Goal: Task Accomplishment & Management: Use online tool/utility

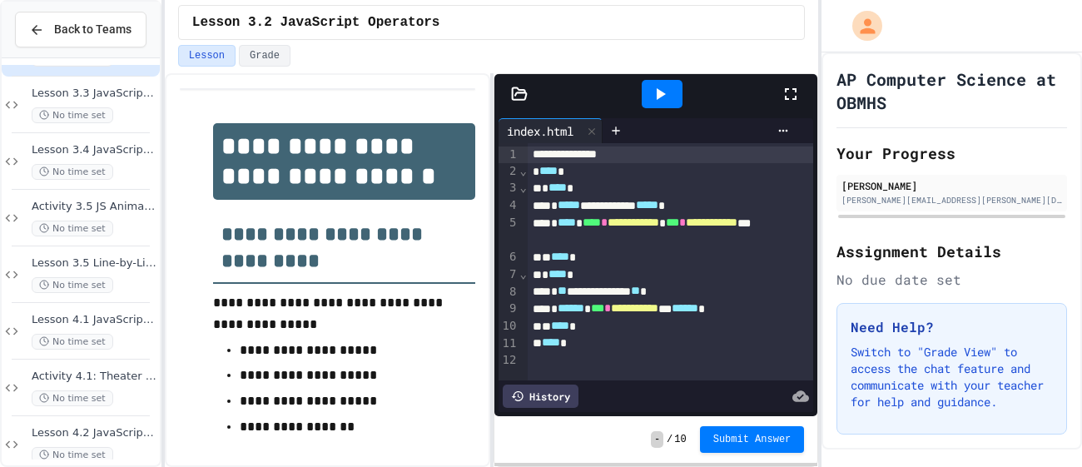
scroll to position [1436, 0]
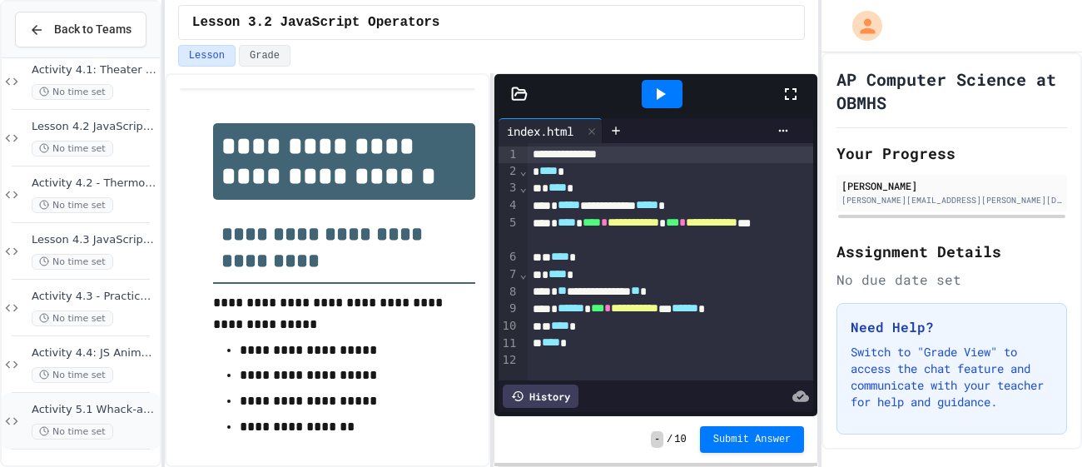
click at [100, 403] on span "Activity 5.1 Whack-a-Mole App: Introduction to Coding a Complete Create Perform…" at bounding box center [94, 410] width 125 height 14
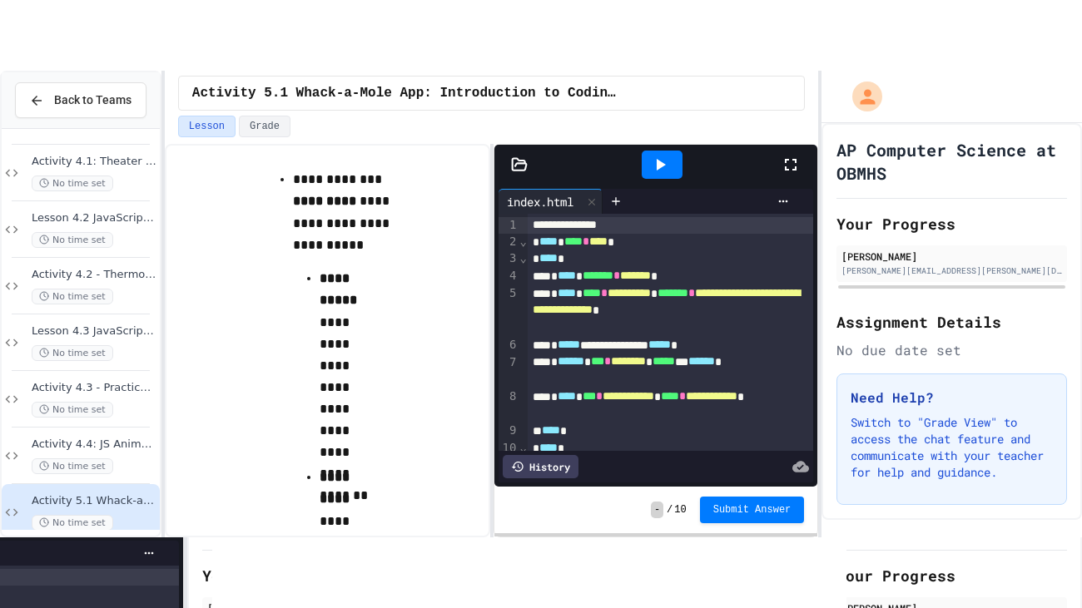
scroll to position [1170, 0]
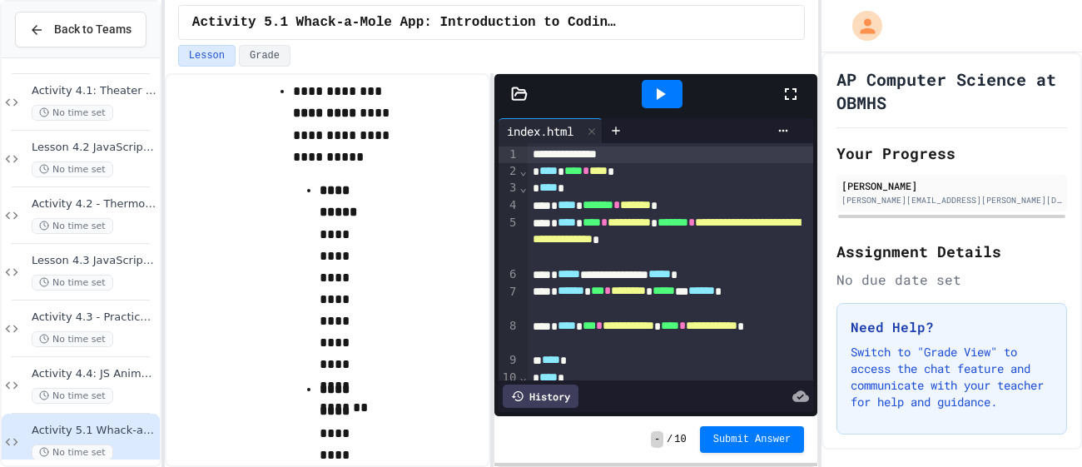
click at [801, 92] on div at bounding box center [798, 94] width 37 height 45
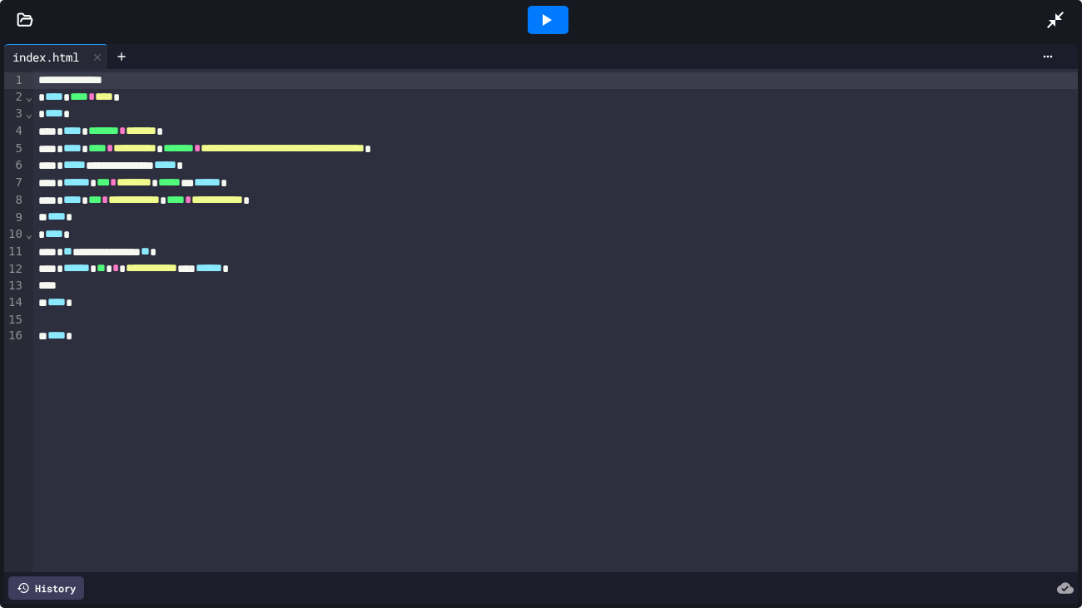
click at [545, 23] on icon at bounding box center [546, 20] width 9 height 12
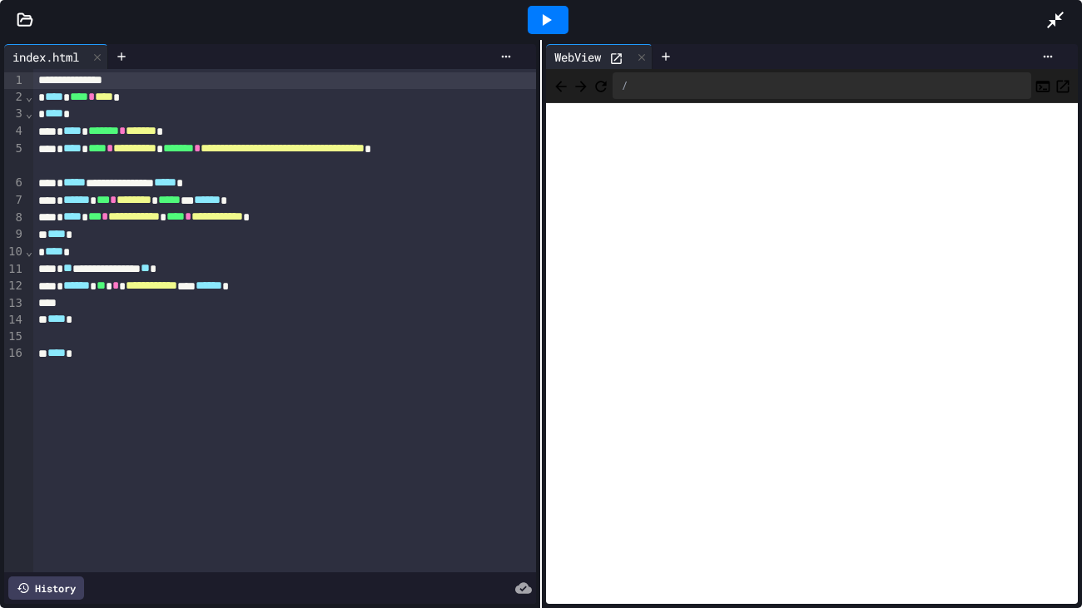
scroll to position [1295, 0]
click at [126, 61] on icon at bounding box center [121, 56] width 13 height 13
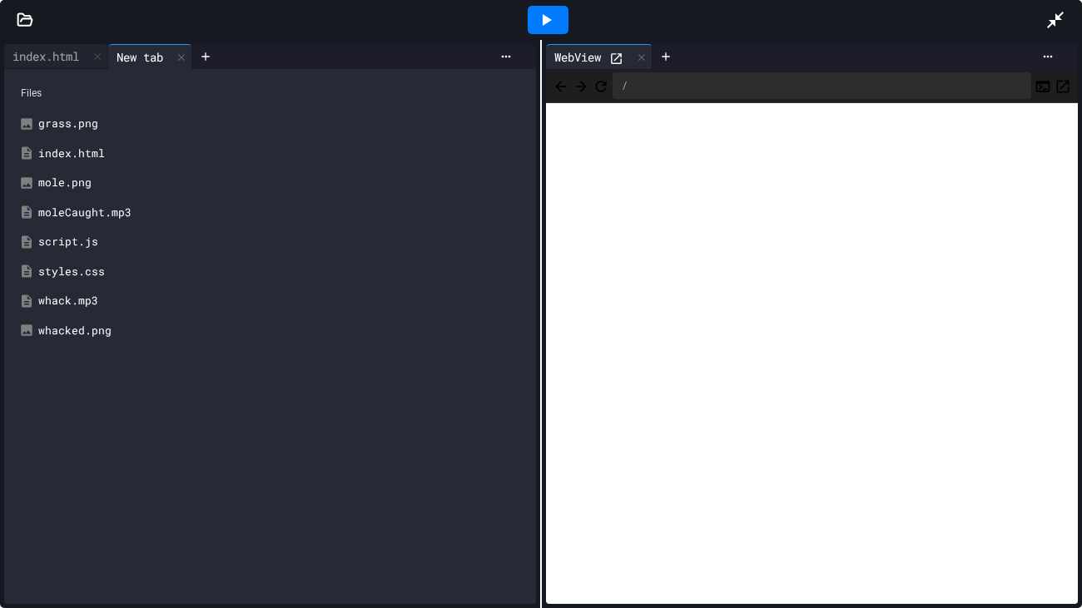
click at [70, 240] on div "script.js" at bounding box center [282, 242] width 488 height 17
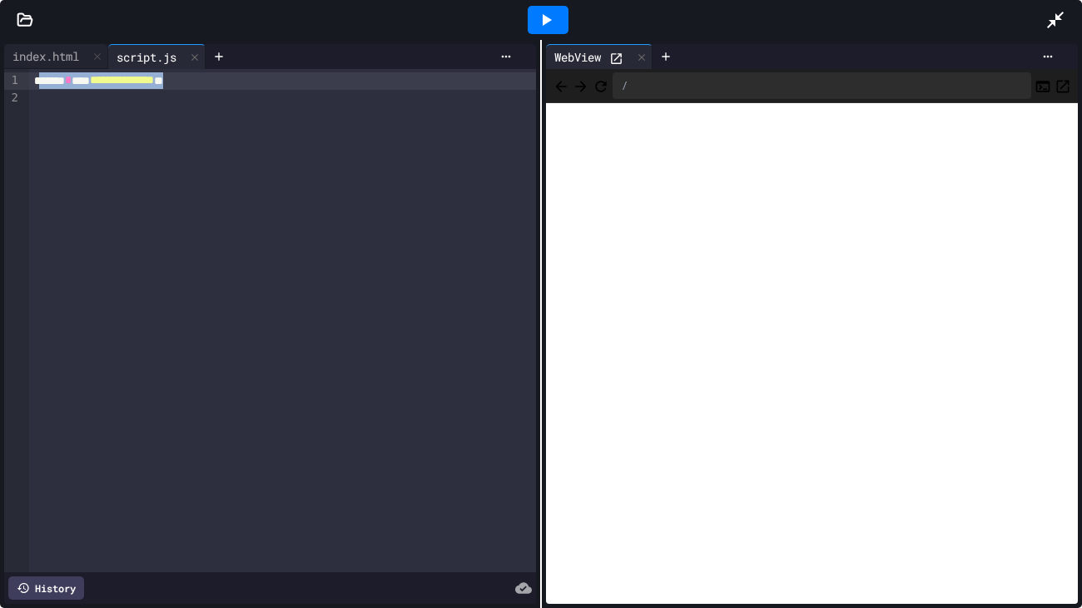
drag, startPoint x: 281, startPoint y: 80, endPoint x: 38, endPoint y: 82, distance: 243.0
click at [38, 82] on div "**********" at bounding box center [282, 80] width 507 height 17
click at [34, 64] on div "index.html" at bounding box center [45, 55] width 83 height 17
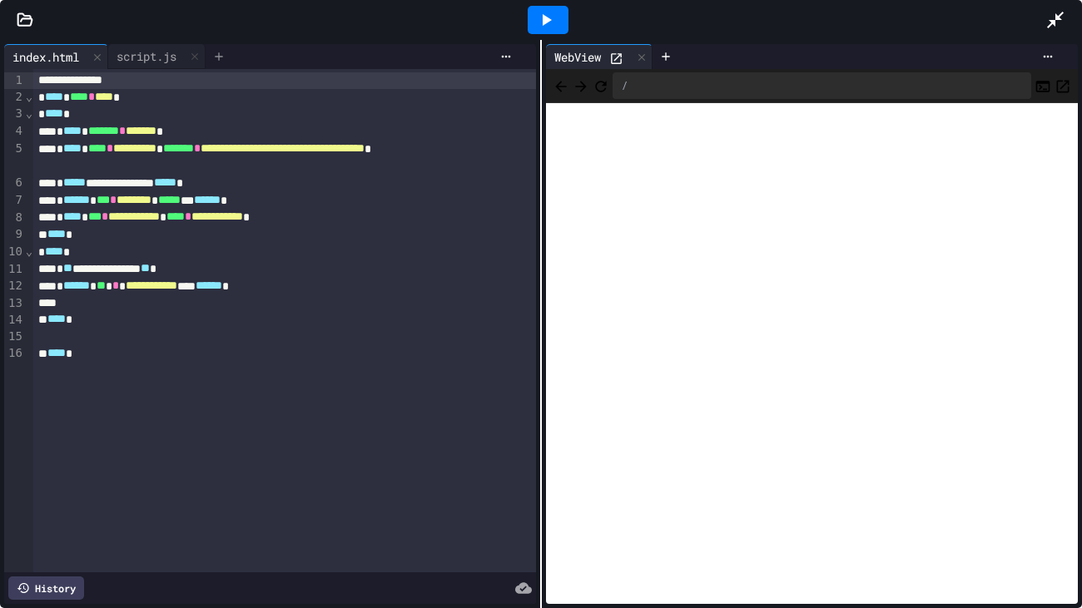
click at [220, 48] on div at bounding box center [219, 56] width 27 height 25
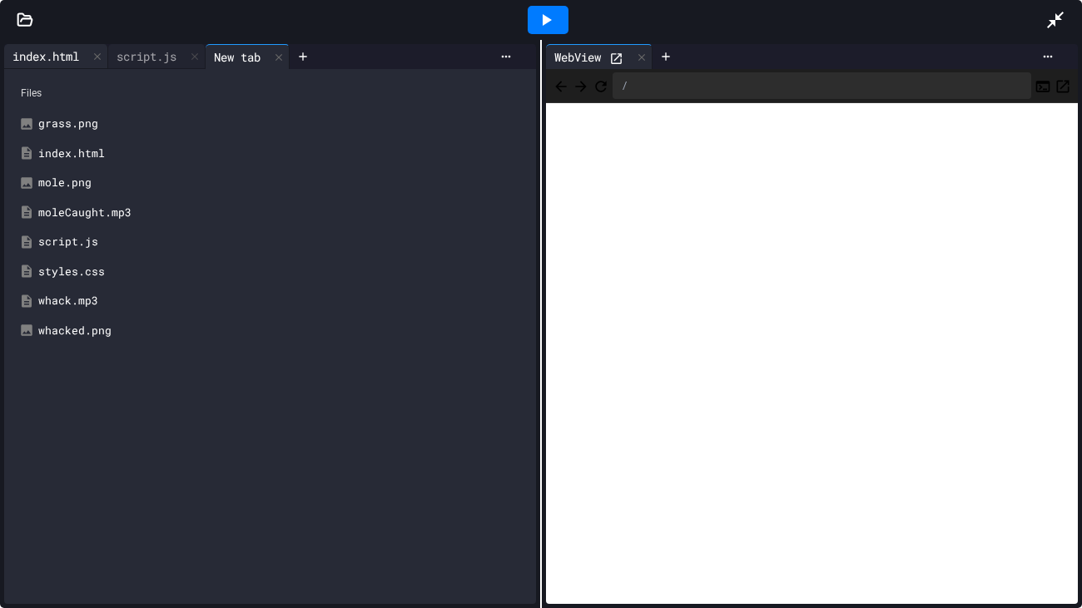
click at [54, 62] on div "index.html" at bounding box center [45, 55] width 83 height 17
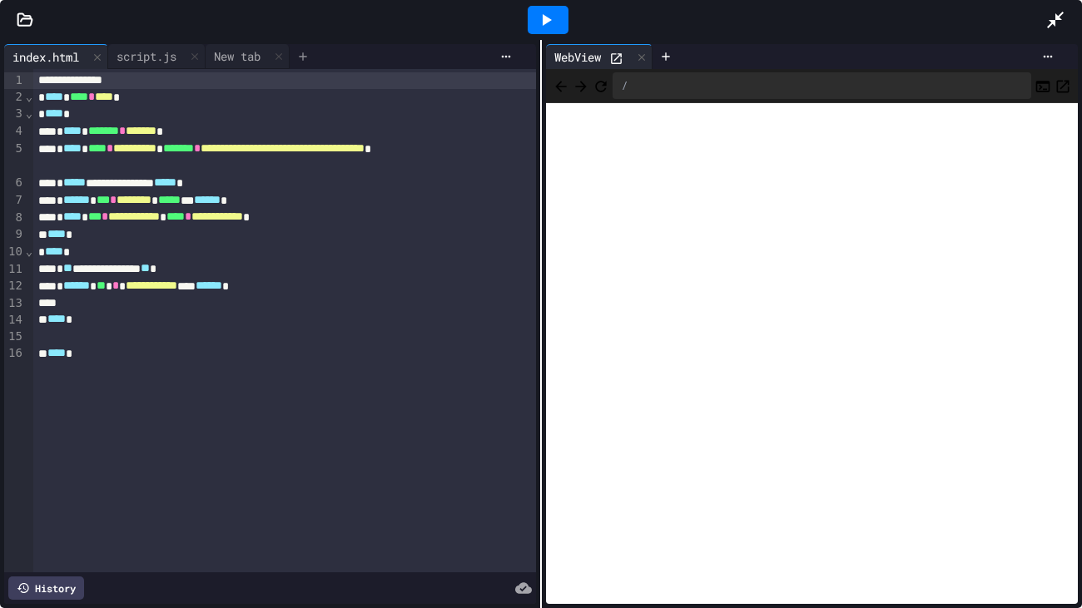
click at [310, 52] on icon at bounding box center [302, 56] width 13 height 13
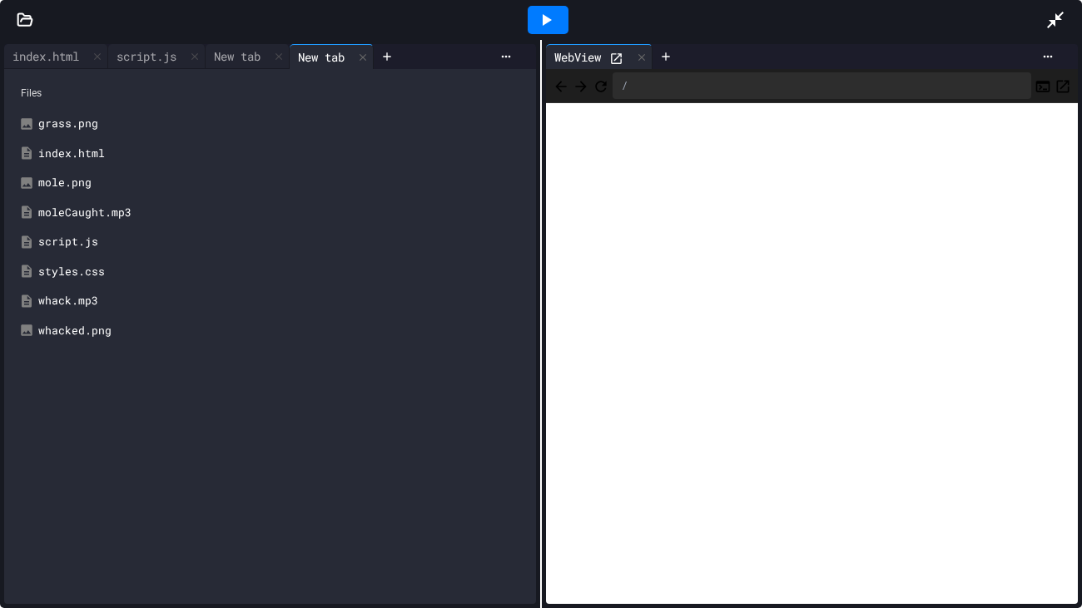
click at [106, 275] on div "styles.css" at bounding box center [282, 272] width 488 height 17
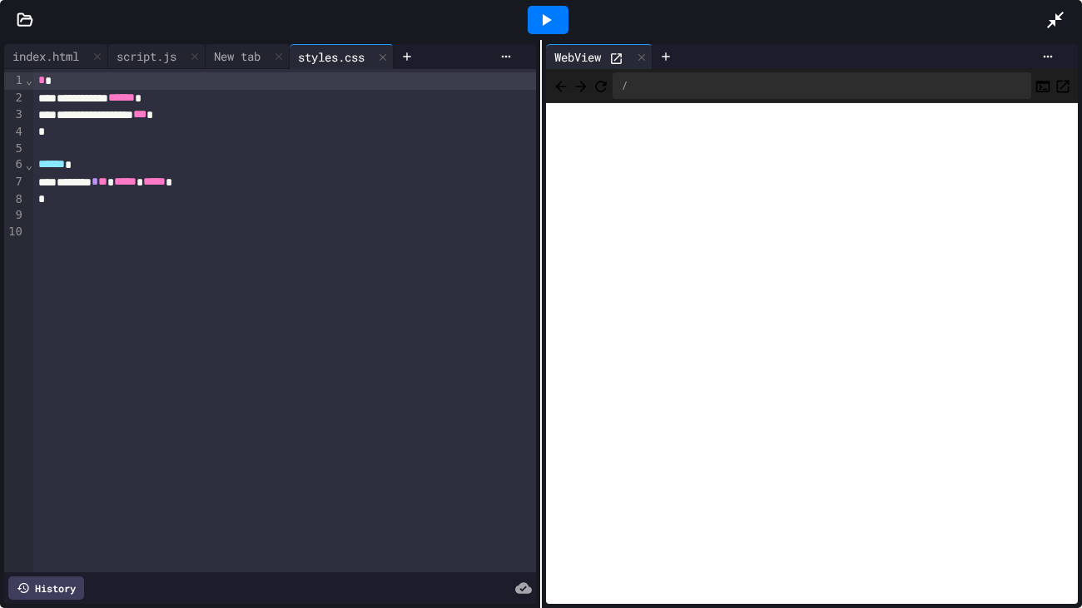
click at [1058, 14] on icon at bounding box center [1055, 20] width 20 height 20
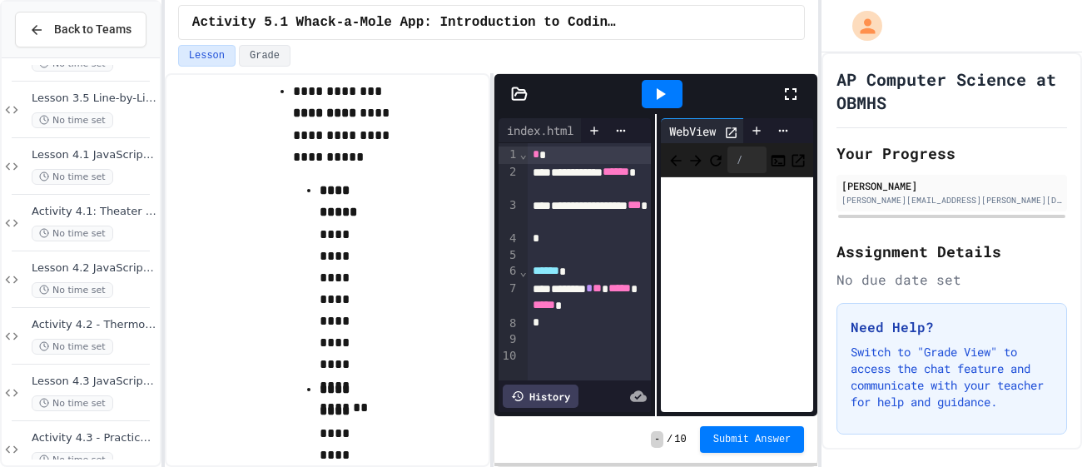
click at [800, 94] on icon at bounding box center [790, 94] width 20 height 20
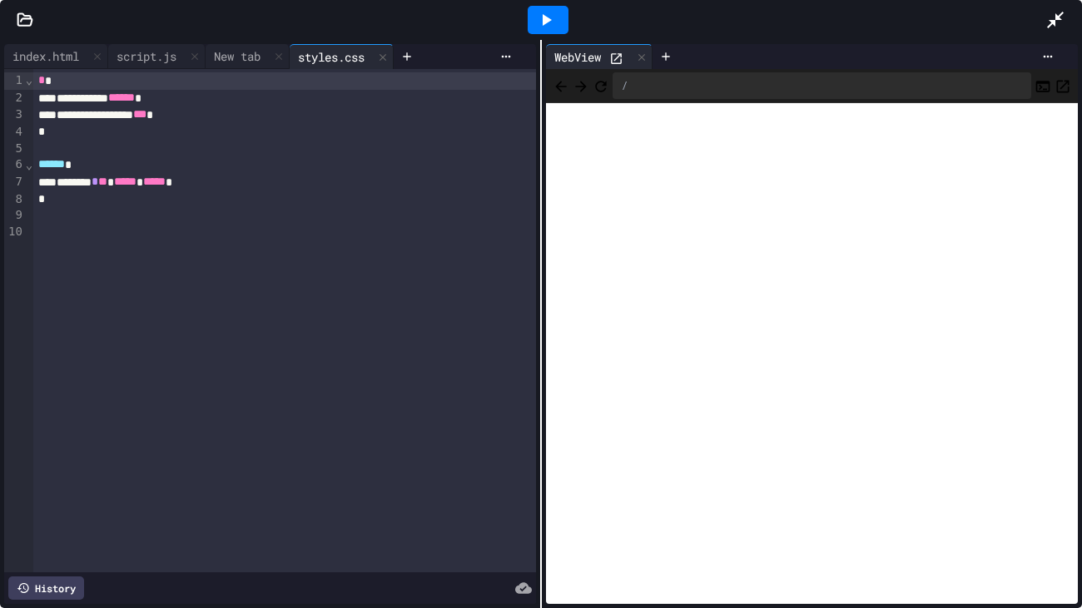
click at [1058, 13] on icon at bounding box center [1055, 20] width 20 height 20
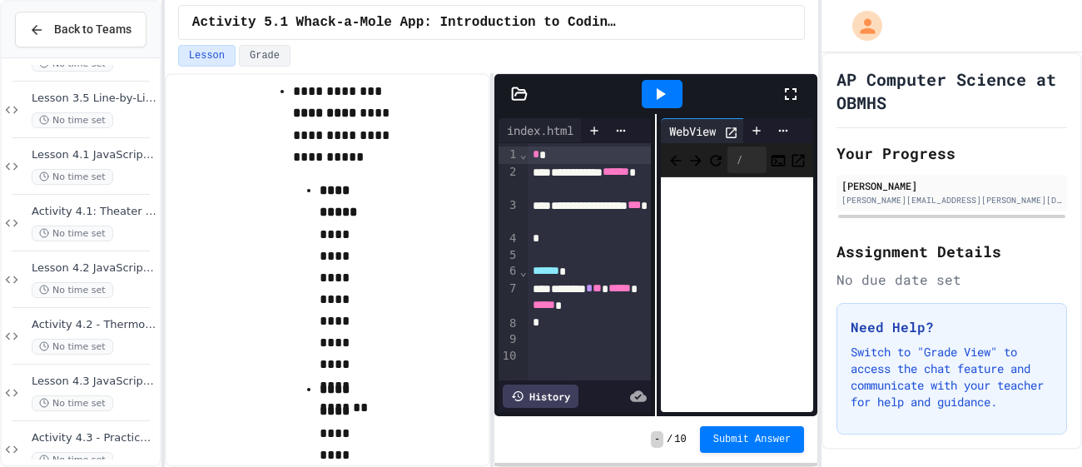
click at [785, 82] on div at bounding box center [798, 94] width 37 height 45
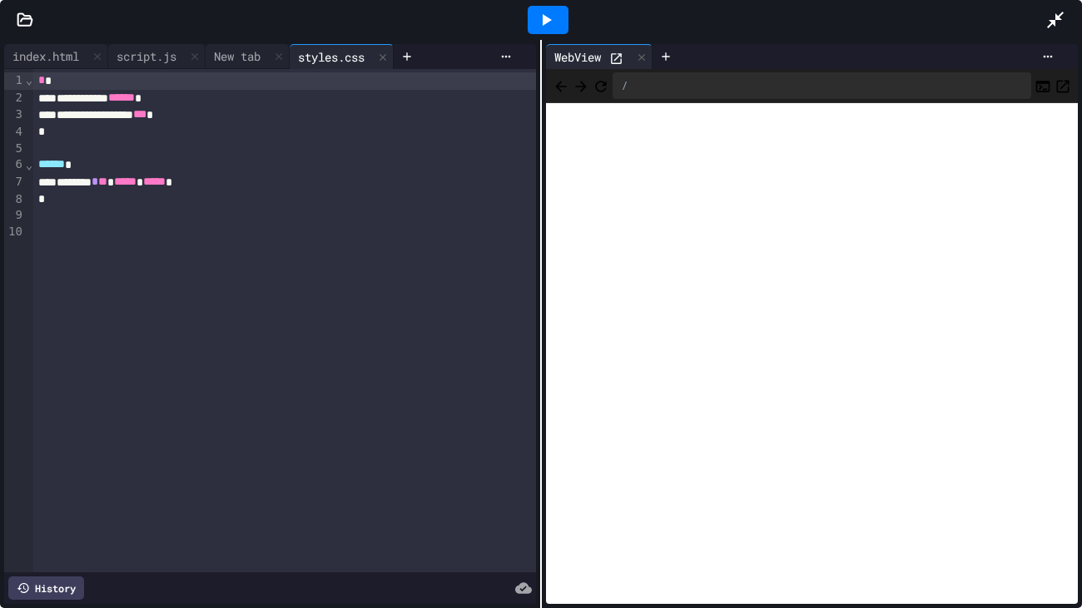
click at [18, 15] on icon at bounding box center [25, 19] width 14 height 12
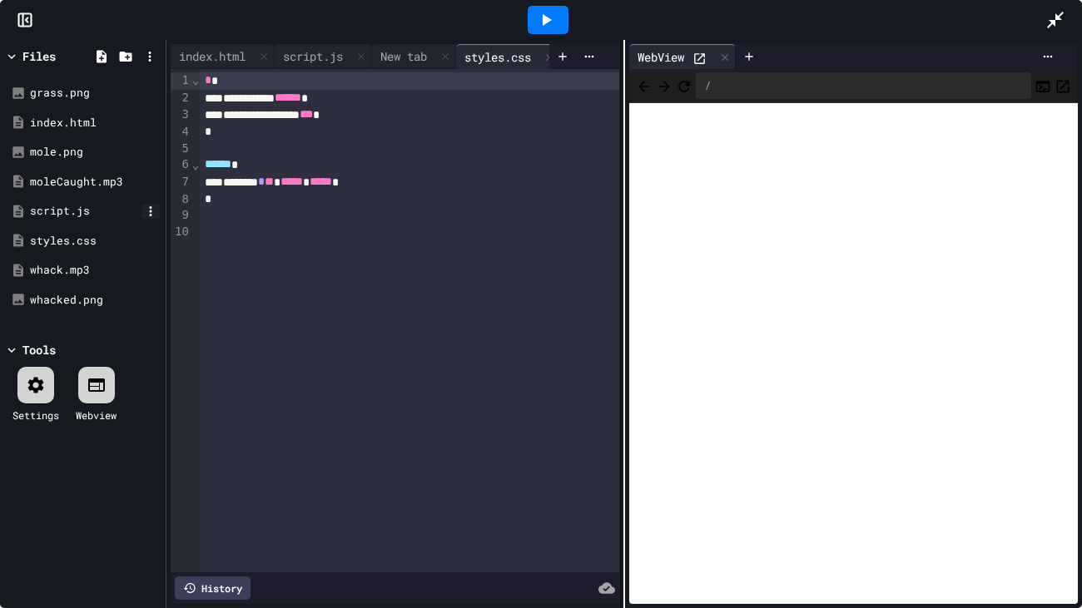
click at [145, 212] on icon at bounding box center [150, 211] width 15 height 15
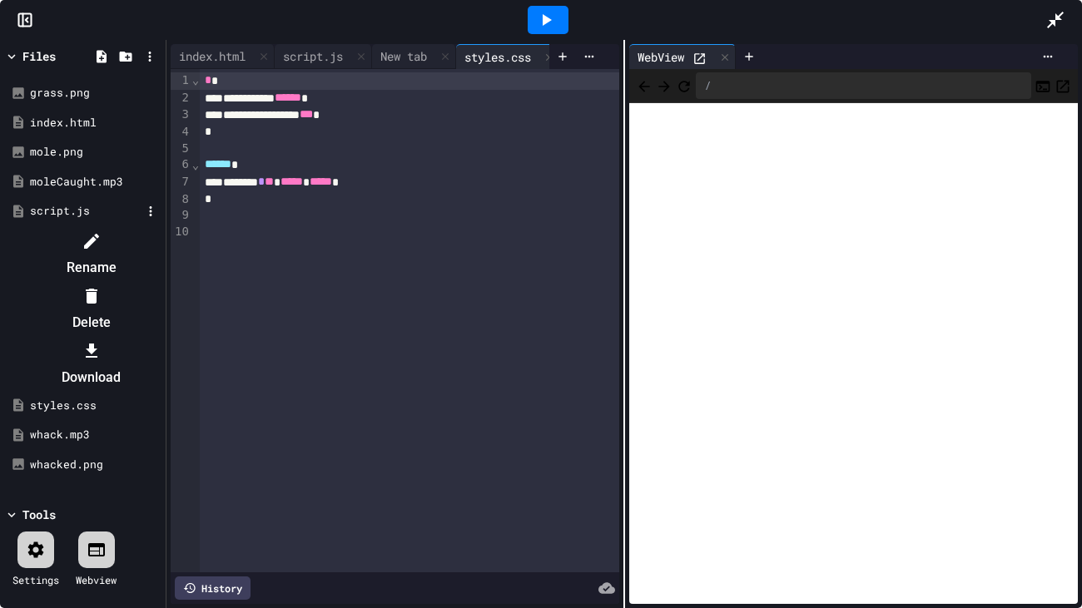
click at [102, 249] on icon at bounding box center [92, 241] width 20 height 20
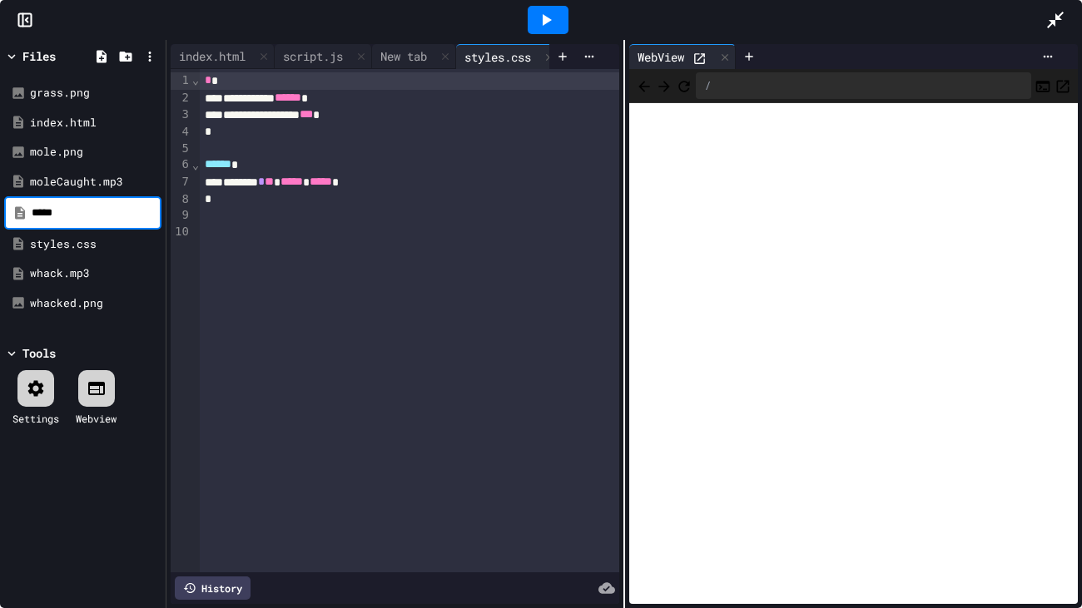
type input "******"
click at [198, 301] on div "› ⌄ ⌄" at bounding box center [195, 320] width 8 height 503
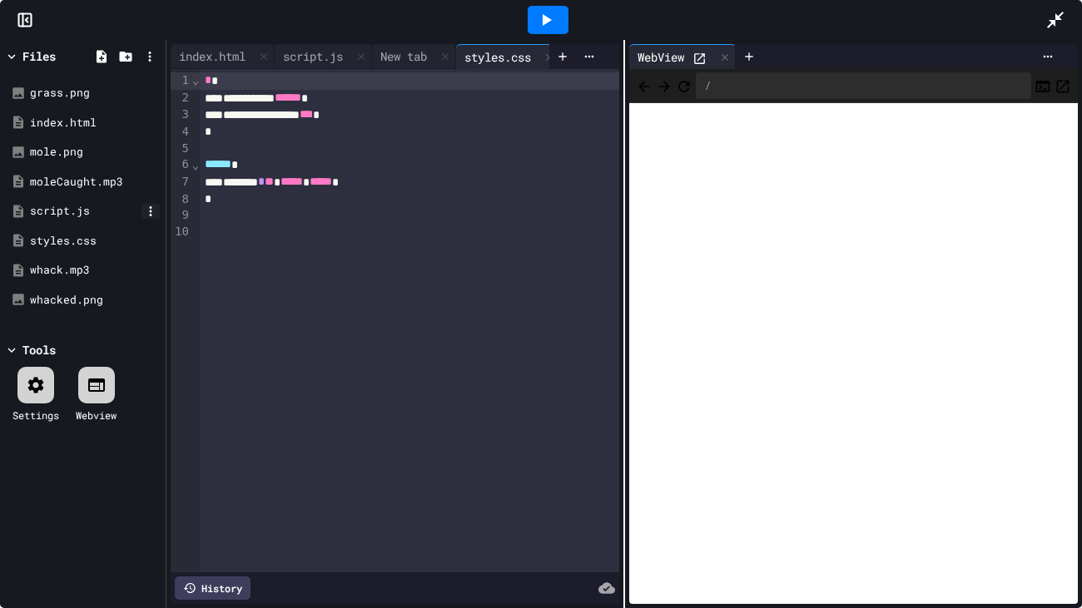
click at [149, 210] on icon at bounding box center [150, 211] width 15 height 15
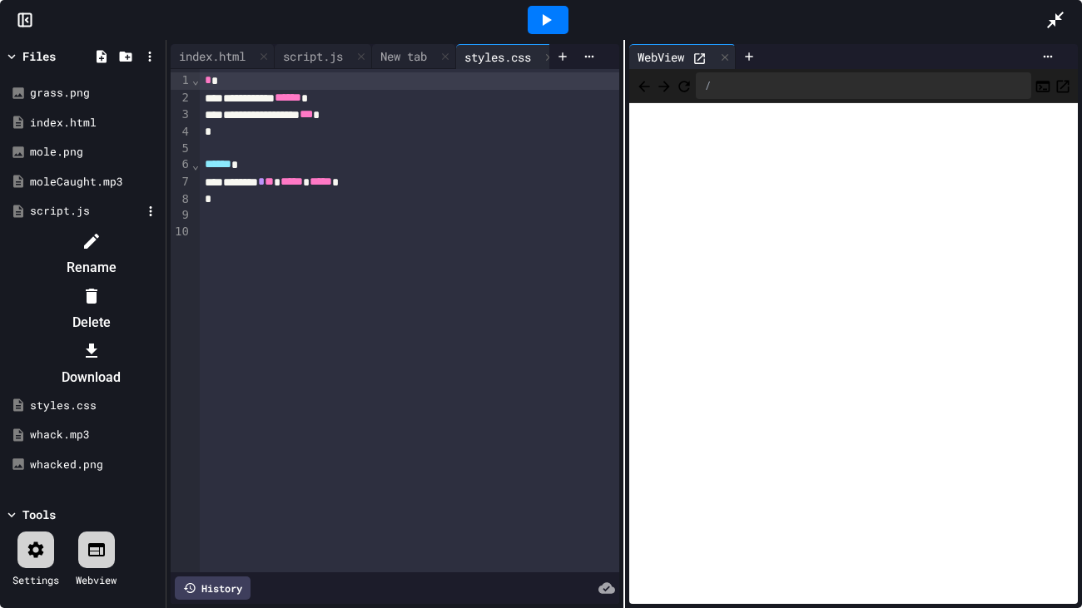
click at [102, 231] on icon at bounding box center [92, 241] width 20 height 20
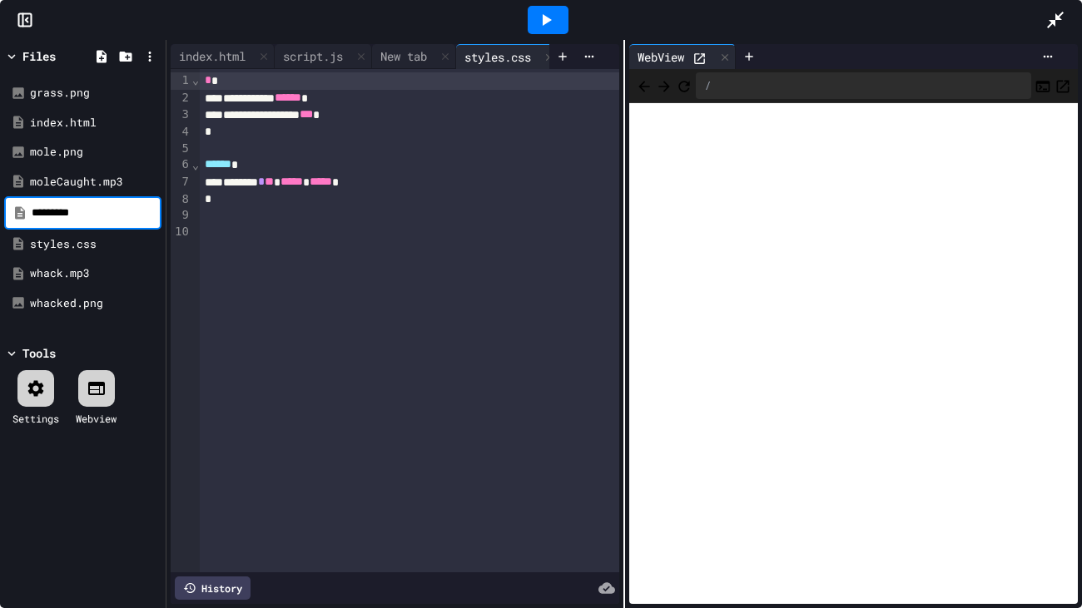
click at [166, 231] on div "**********" at bounding box center [394, 324] width 457 height 568
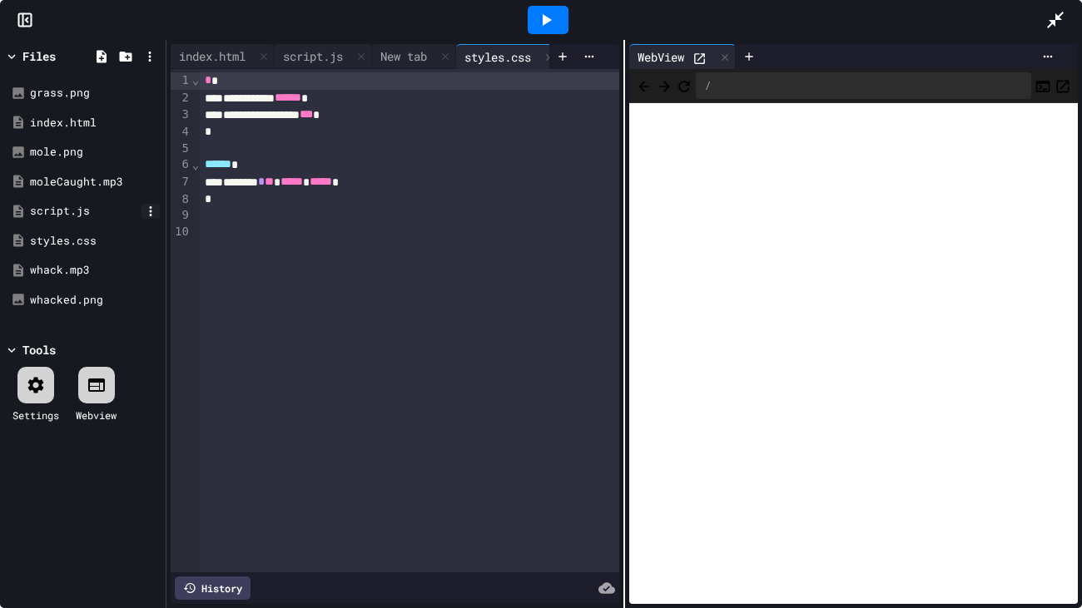
click at [151, 206] on icon at bounding box center [151, 211] width 2 height 10
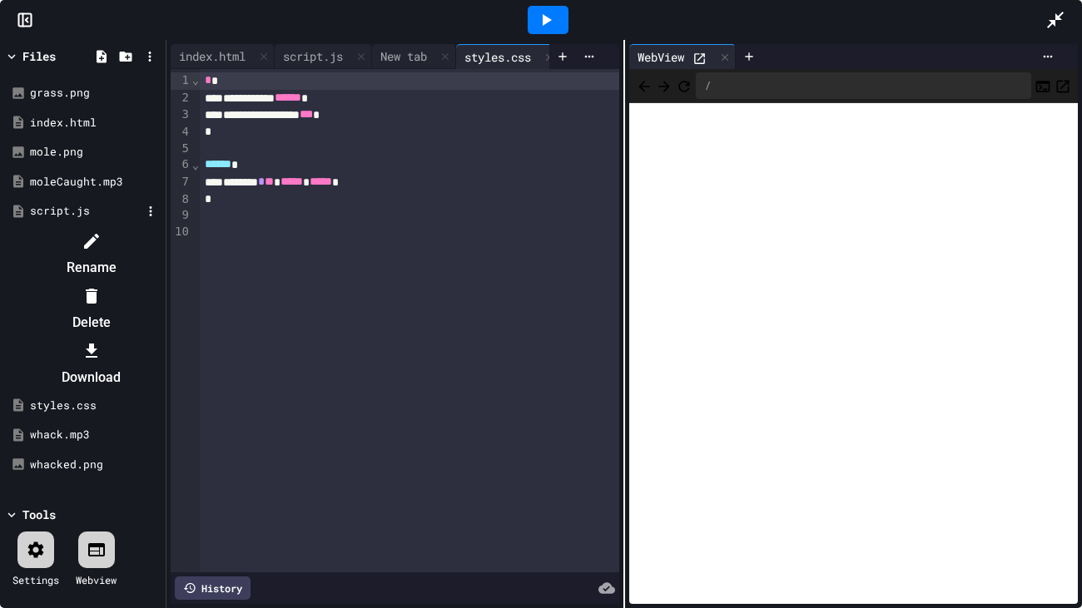
click at [161, 238] on li "Rename" at bounding box center [91, 254] width 141 height 53
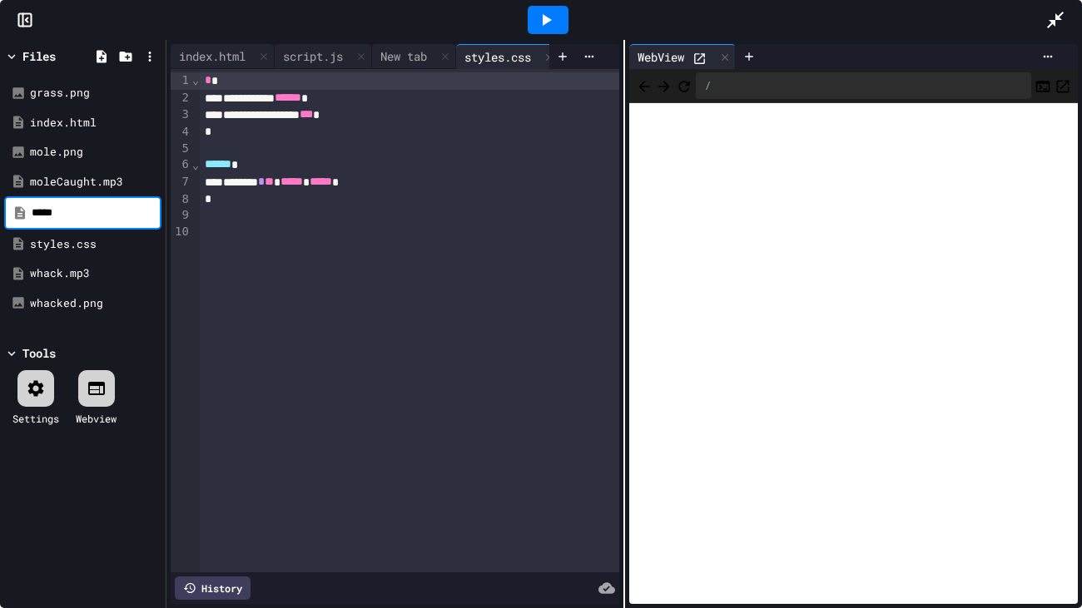
type input "******"
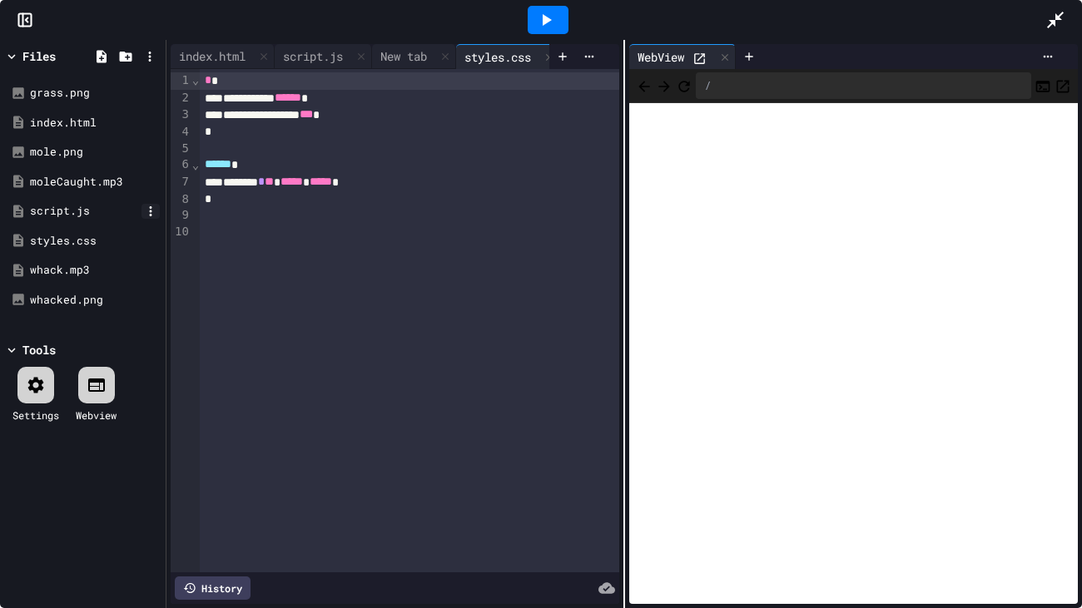
click at [147, 213] on icon at bounding box center [150, 211] width 15 height 15
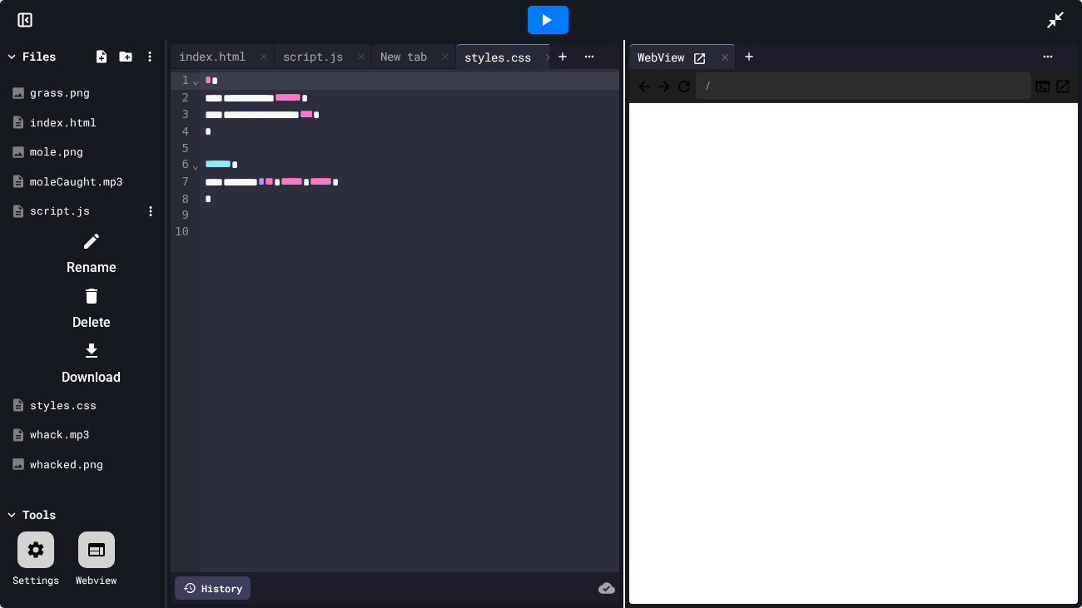
click at [102, 234] on icon at bounding box center [92, 241] width 20 height 20
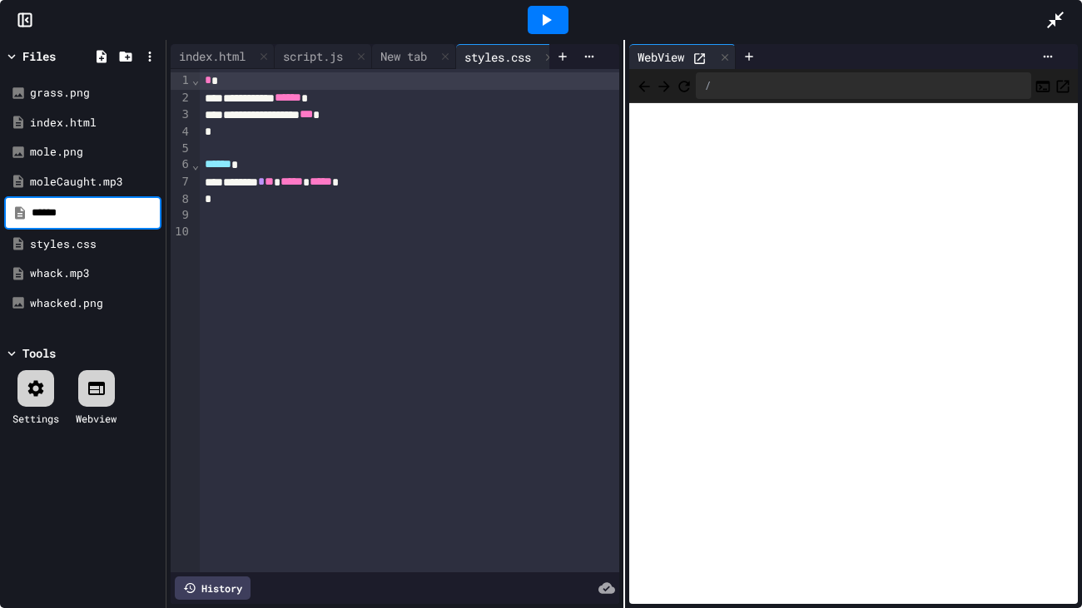
type input "******"
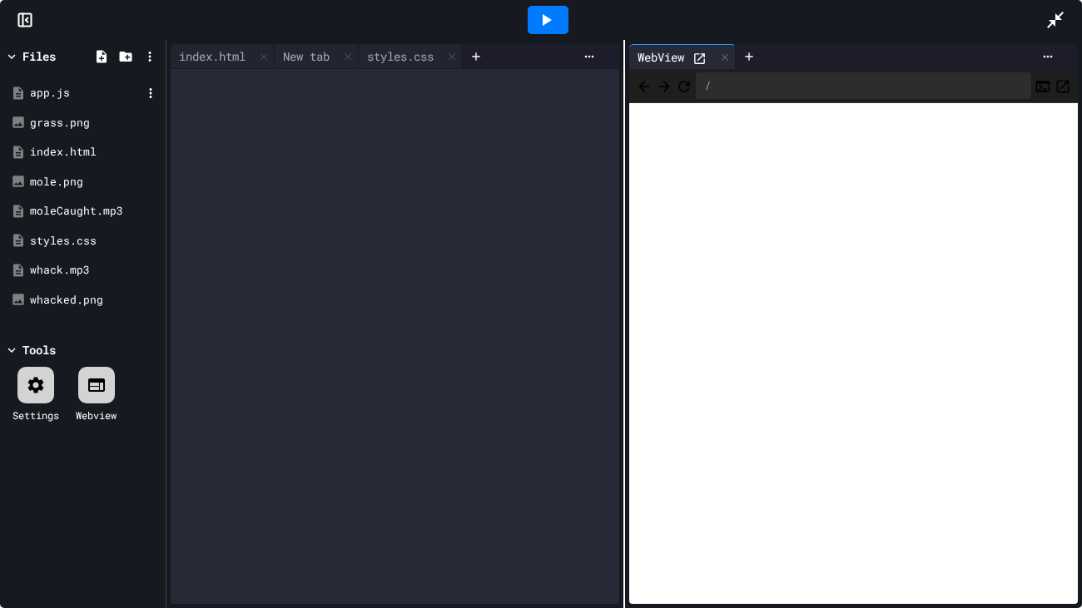
click at [64, 92] on div "app.js" at bounding box center [85, 93] width 111 height 17
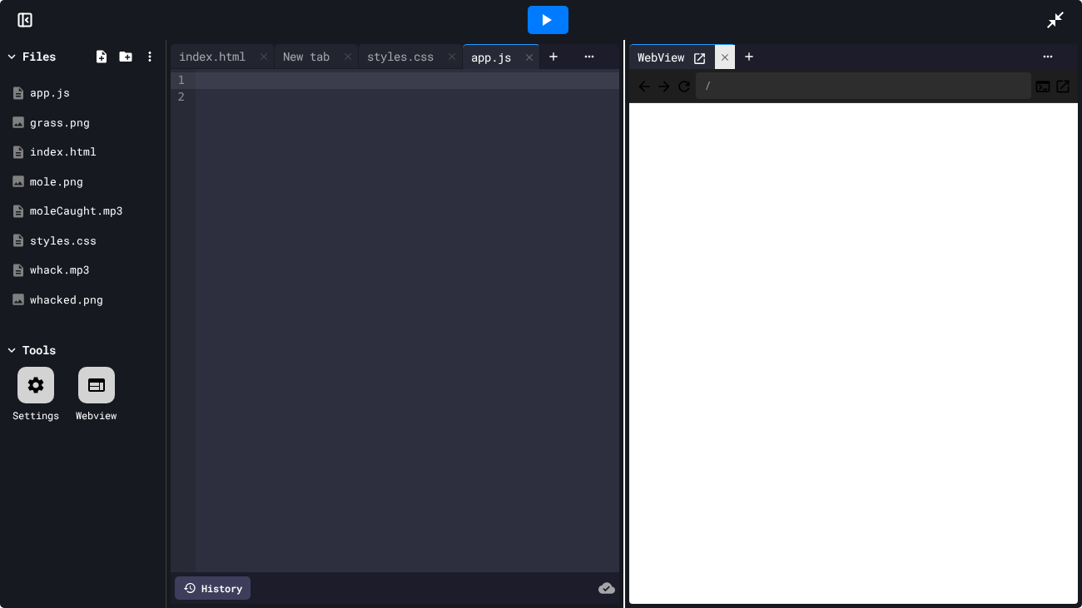
click at [720, 57] on div at bounding box center [725, 57] width 20 height 24
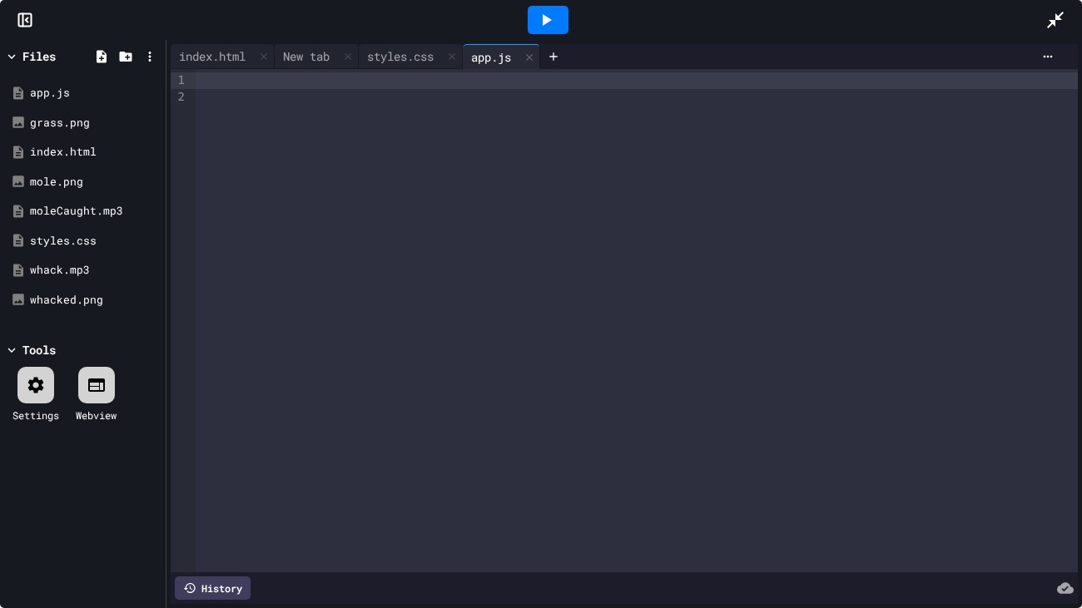
click at [448, 76] on div at bounding box center [637, 80] width 882 height 17
click at [611, 87] on div "**********" at bounding box center [637, 80] width 882 height 17
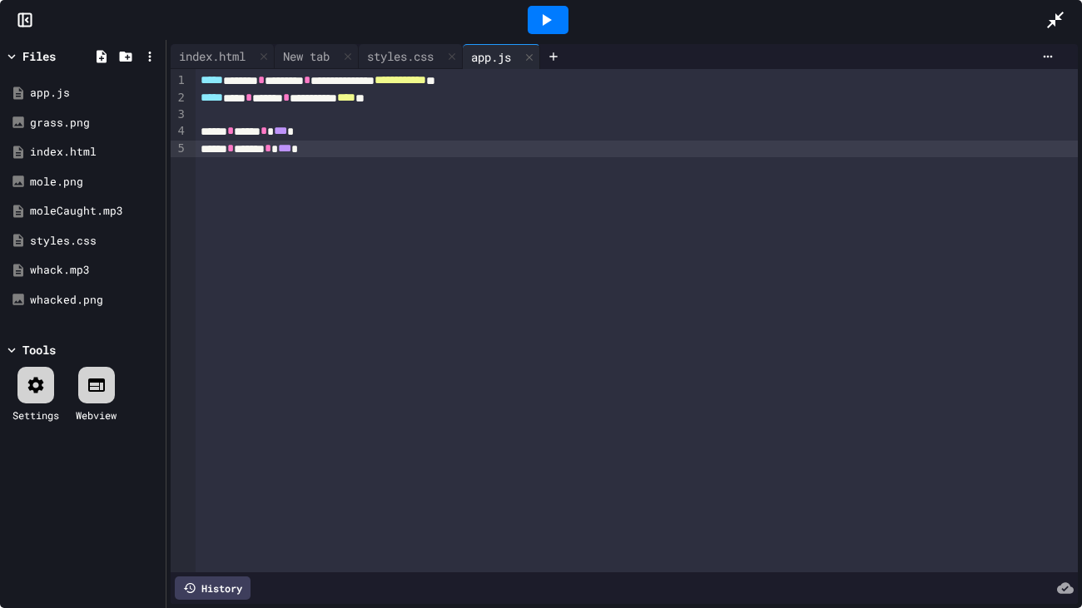
click at [556, 10] on div at bounding box center [548, 20] width 41 height 28
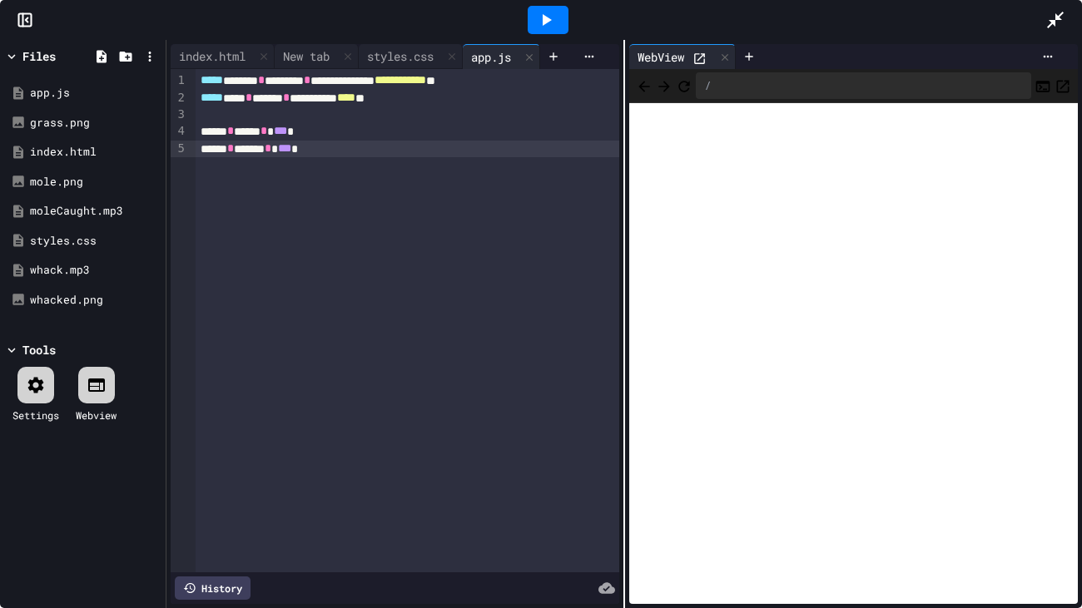
click at [1059, 13] on icon at bounding box center [1055, 20] width 20 height 20
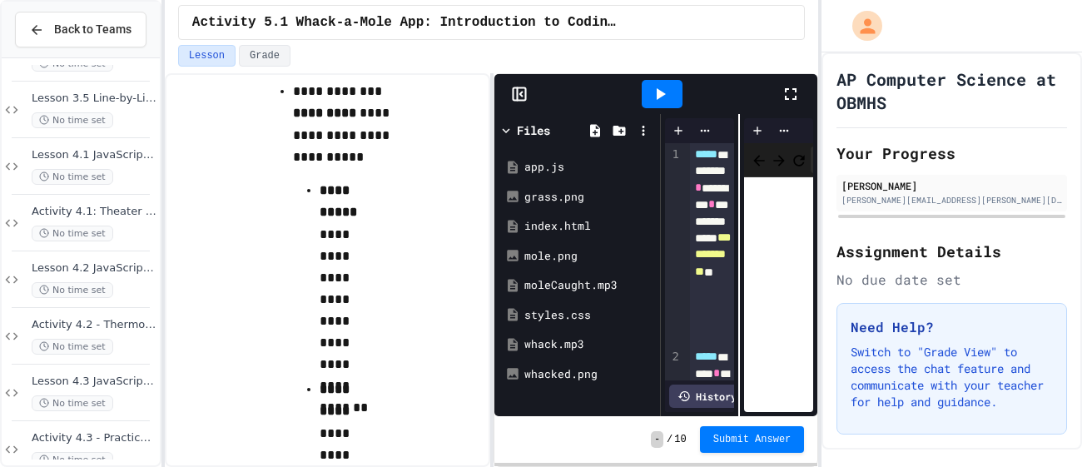
click at [794, 89] on icon at bounding box center [790, 94] width 20 height 20
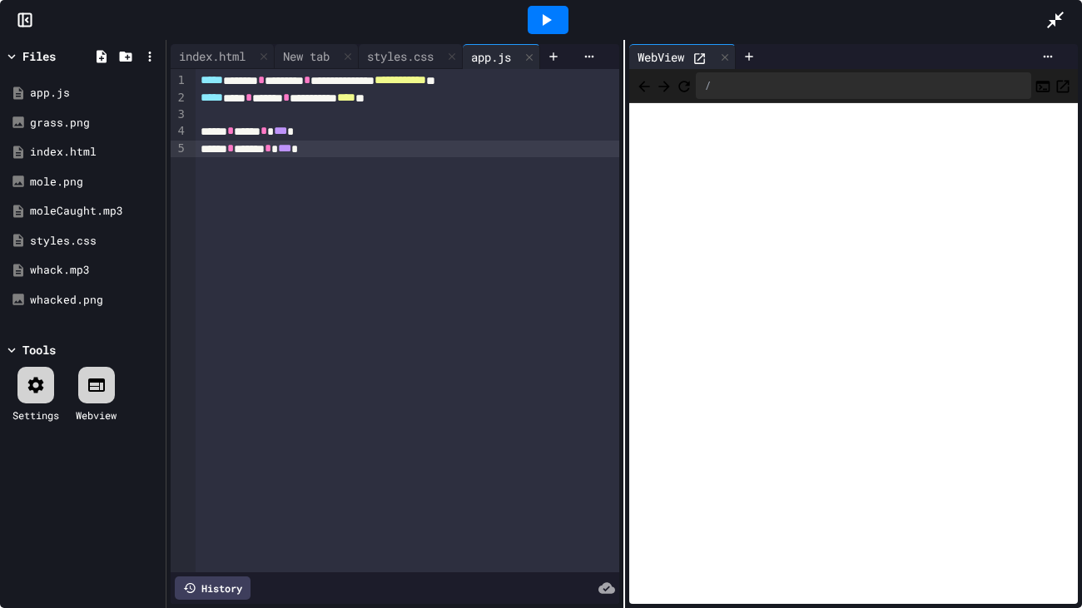
click at [353, 151] on div "****** * ****** * *** *" at bounding box center [408, 149] width 424 height 17
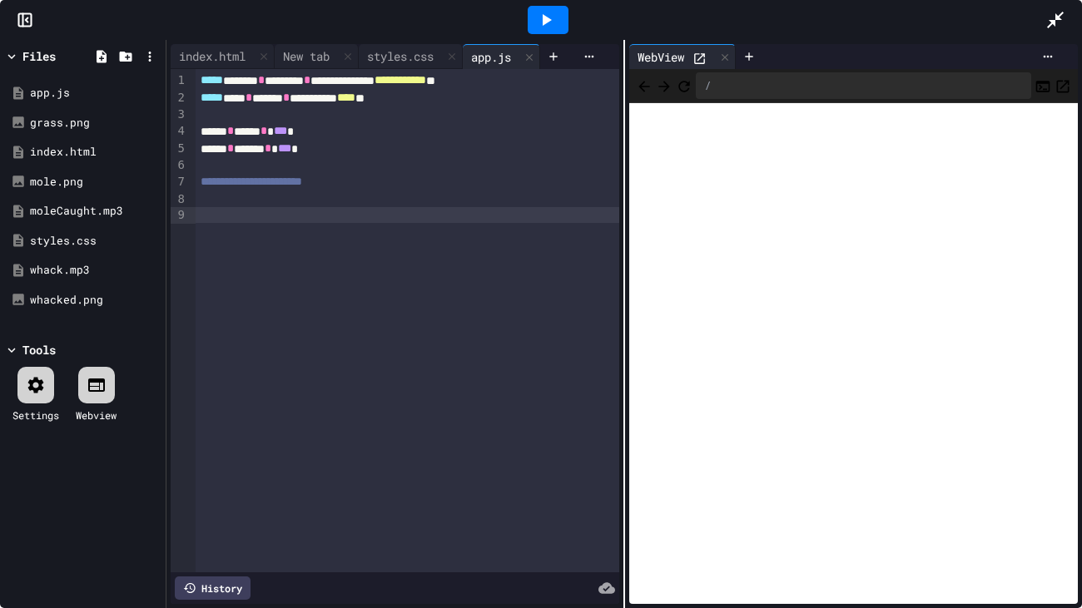
click at [1060, 22] on icon at bounding box center [1055, 20] width 20 height 20
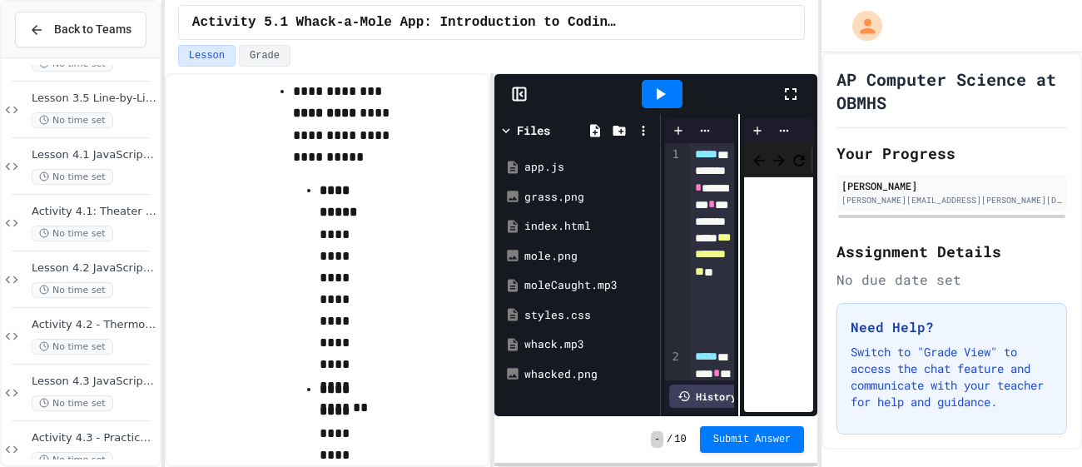
click at [794, 97] on icon at bounding box center [790, 94] width 20 height 20
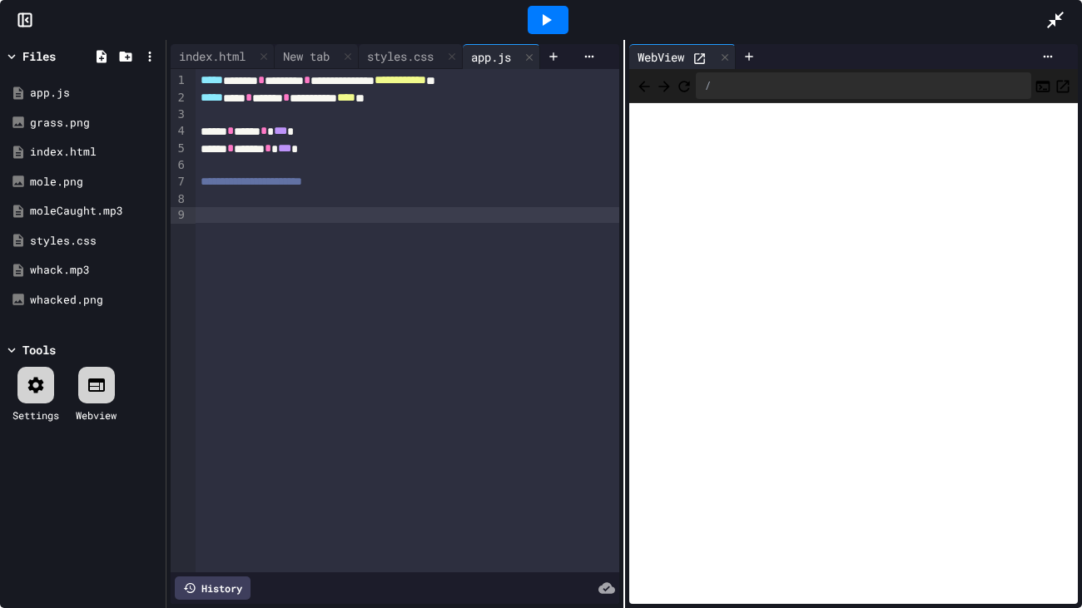
click at [395, 218] on div at bounding box center [408, 215] width 424 height 17
click at [200, 215] on div "**********" at bounding box center [408, 215] width 424 height 17
click at [203, 196] on div at bounding box center [408, 199] width 424 height 17
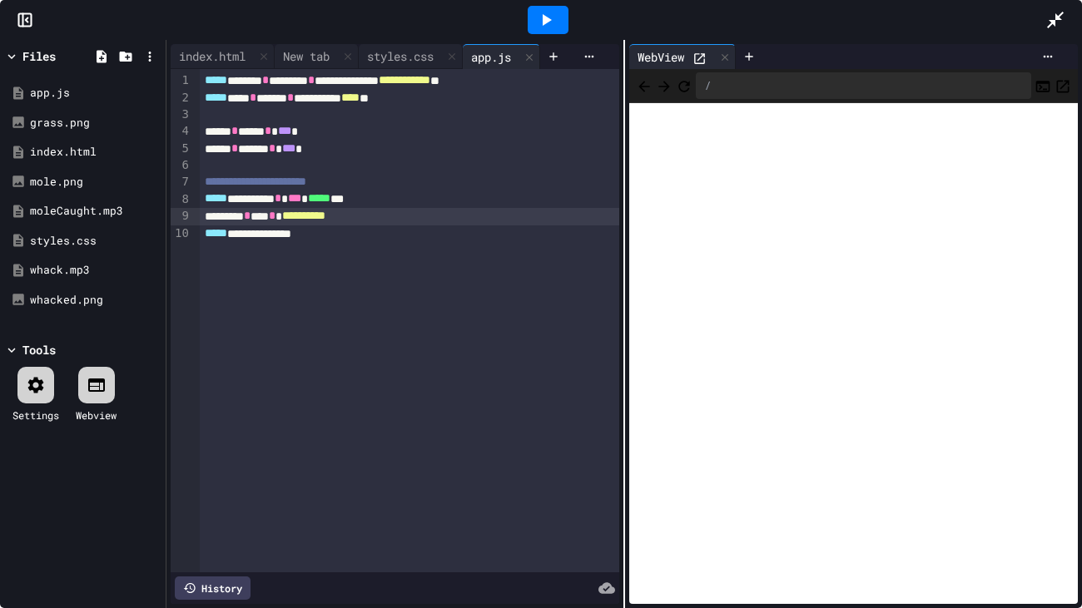
click at [392, 221] on div "**********" at bounding box center [409, 216] width 419 height 17
